Goal: Find specific page/section: Find specific page/section

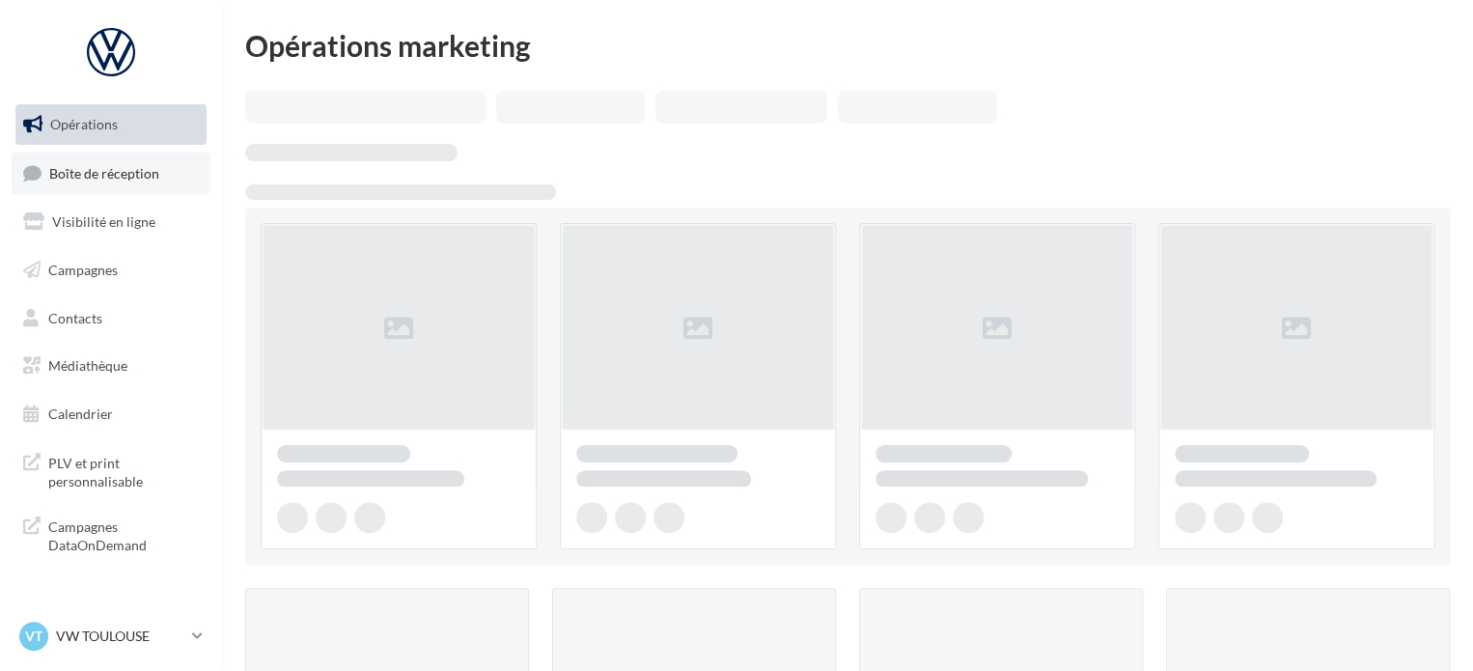
click at [139, 186] on link "Boîte de réception" at bounding box center [111, 172] width 199 height 41
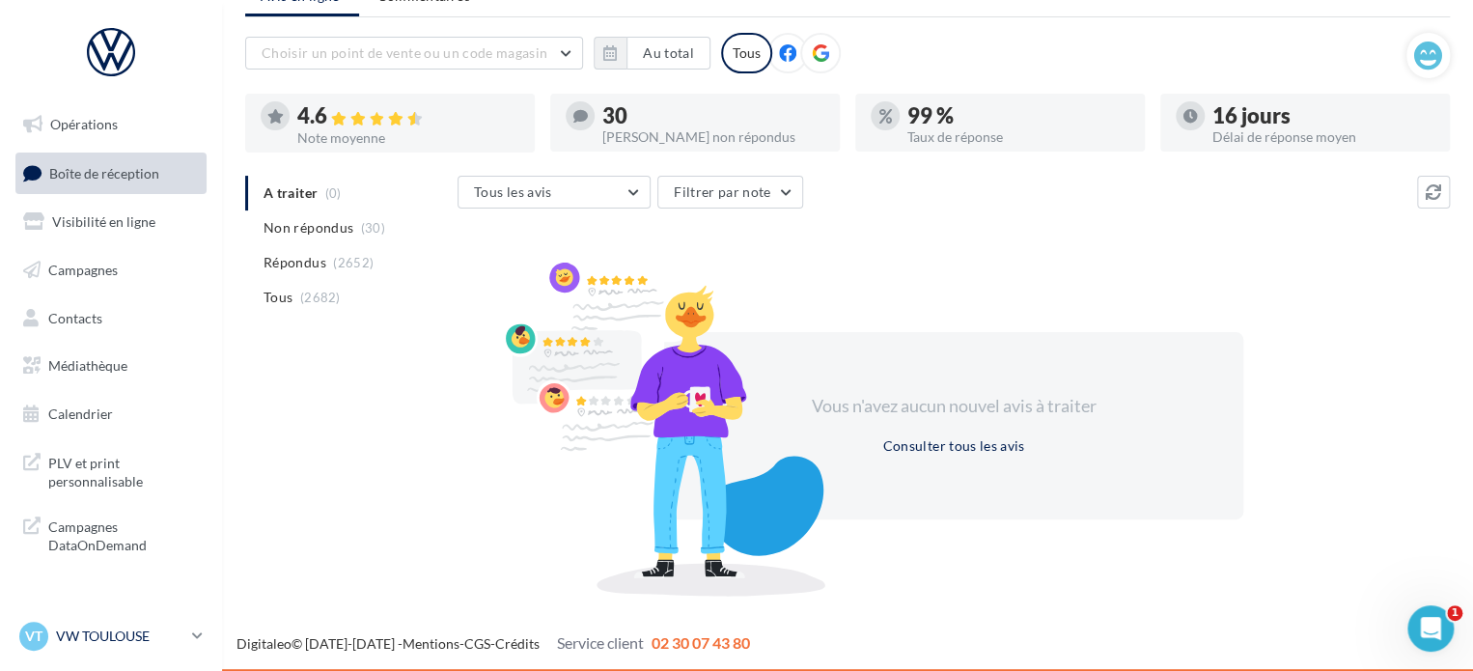
click at [107, 633] on p "VW TOULOUSE" at bounding box center [120, 635] width 128 height 19
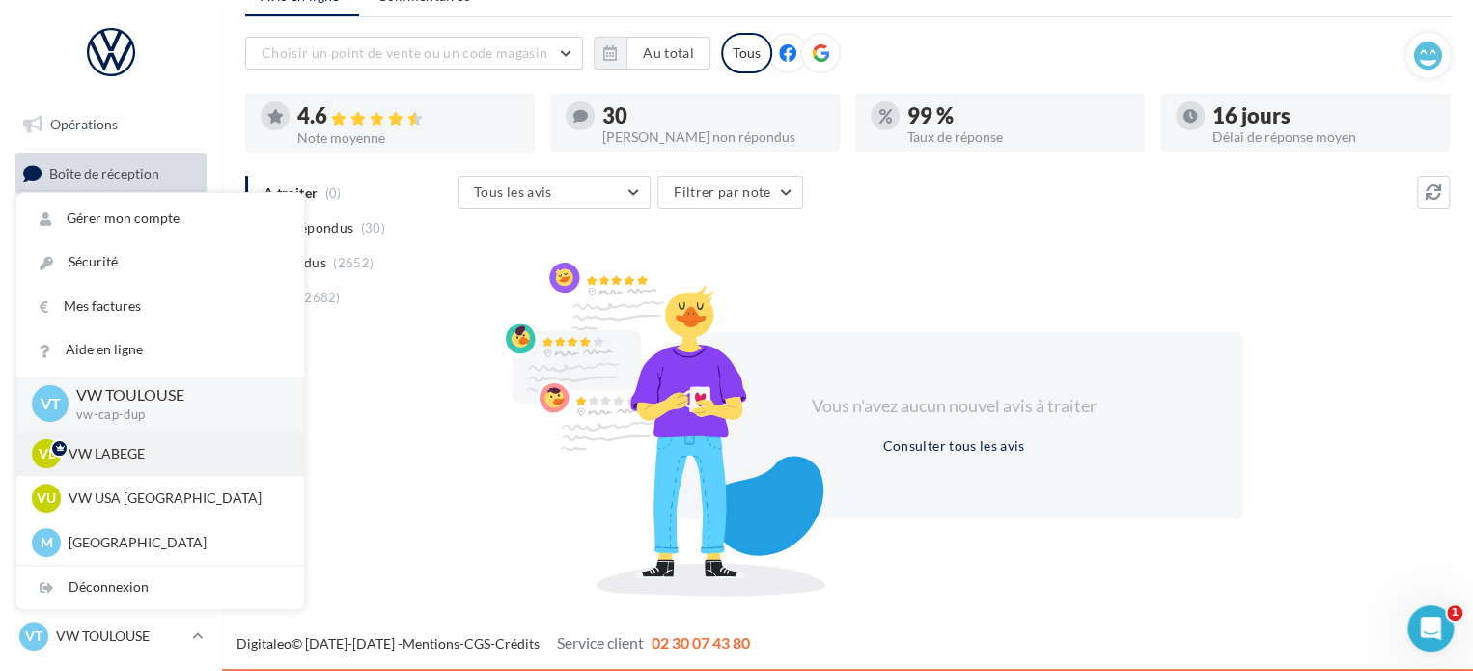
click at [131, 455] on p "VW LABEGE" at bounding box center [175, 453] width 212 height 19
